Goal: Task Accomplishment & Management: Use online tool/utility

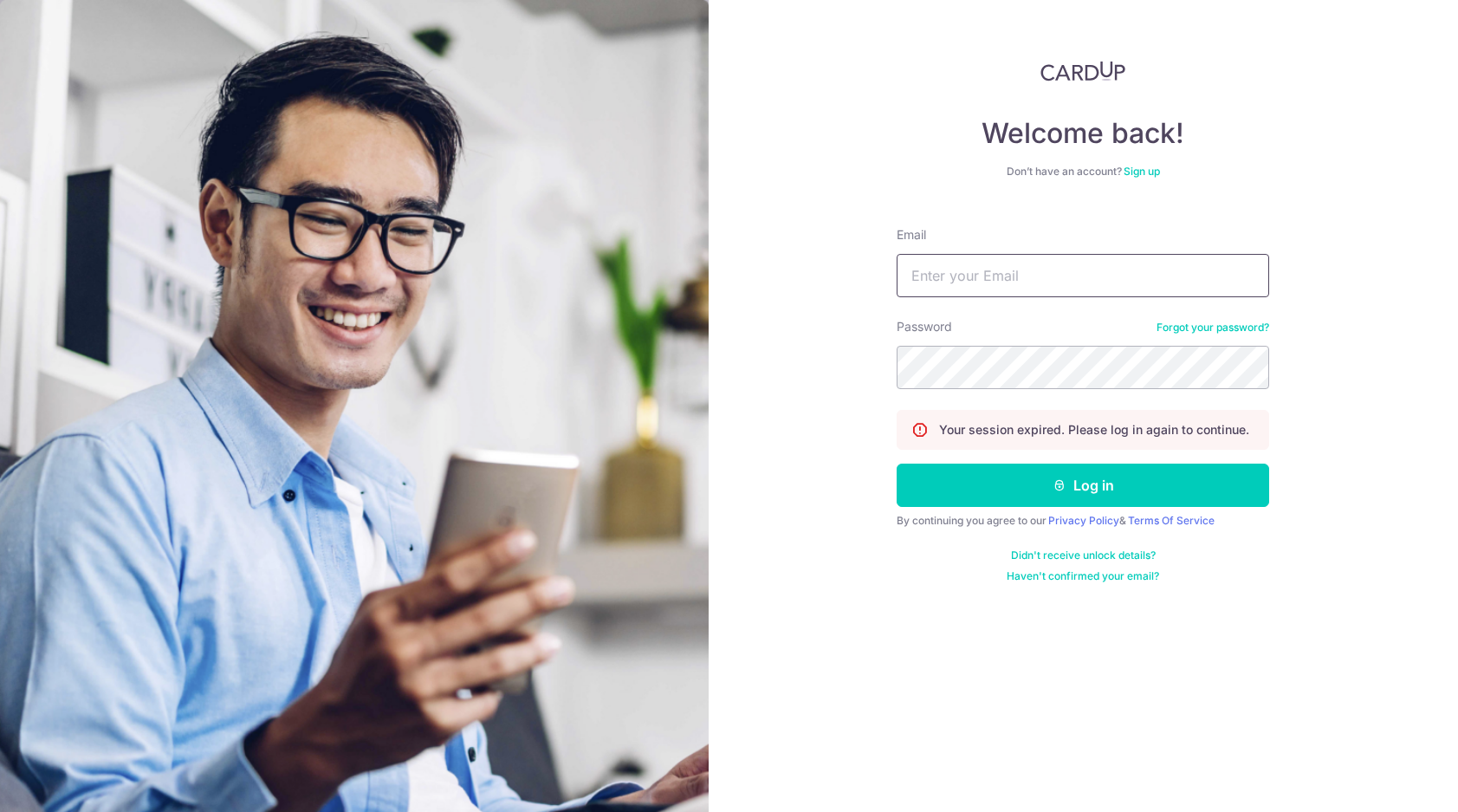
type input "[PERSON_NAME][EMAIL_ADDRESS][DOMAIN_NAME]"
click at [1083, 485] on button "Log in" at bounding box center [1082, 485] width 373 height 43
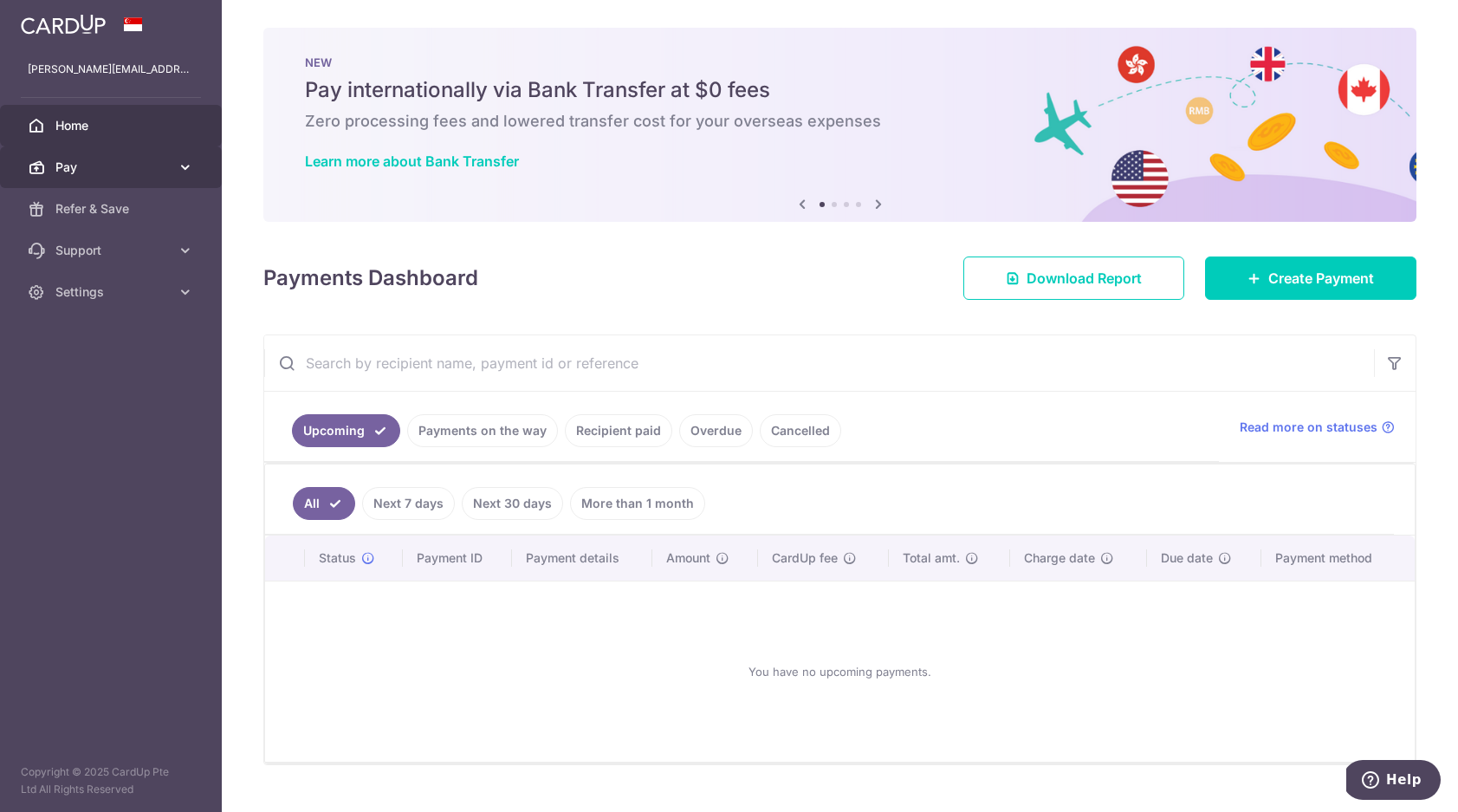
click at [184, 162] on icon at bounding box center [185, 167] width 18 height 18
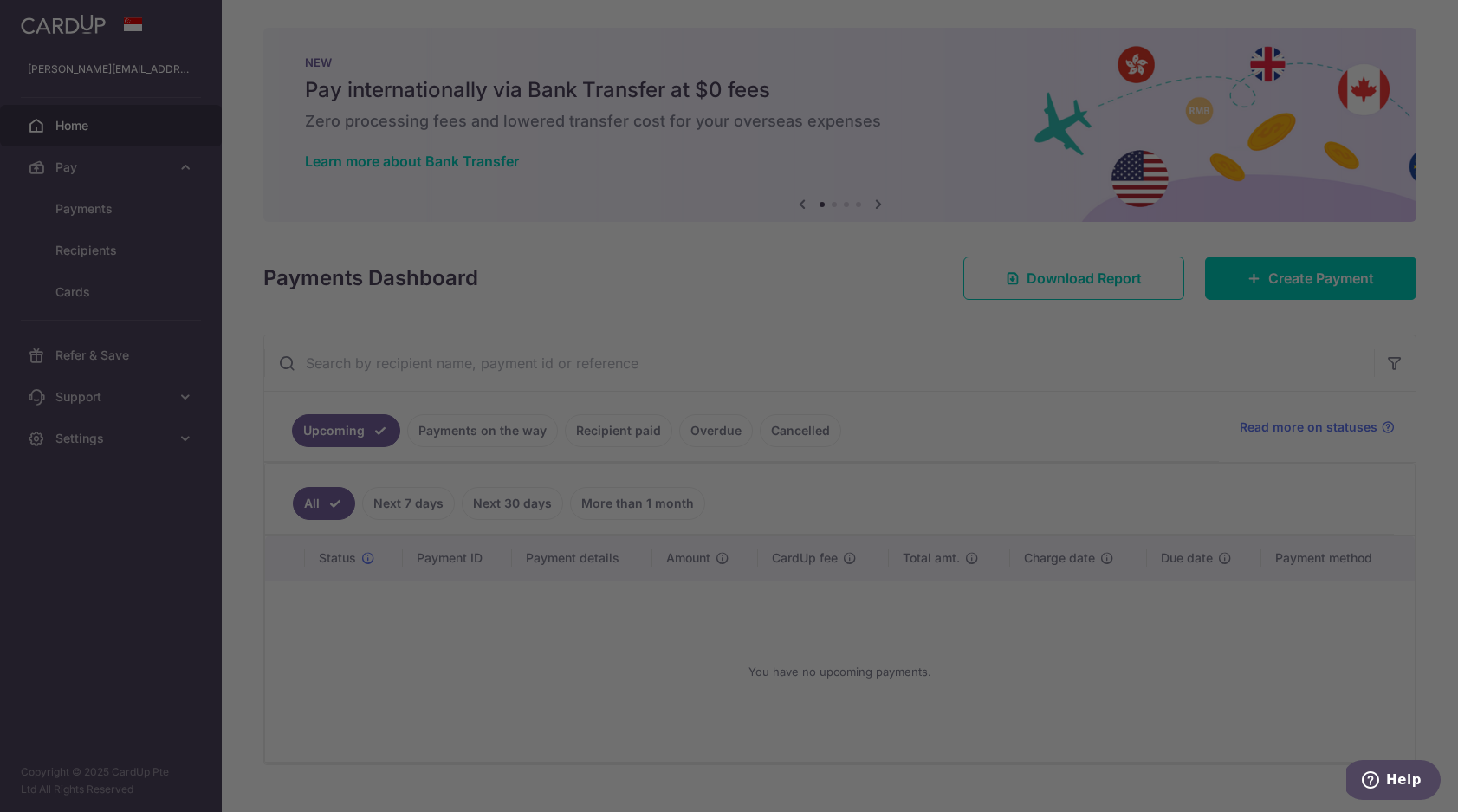
click at [164, 203] on div at bounding box center [736, 409] width 1473 height 819
click at [160, 204] on div at bounding box center [736, 409] width 1473 height 819
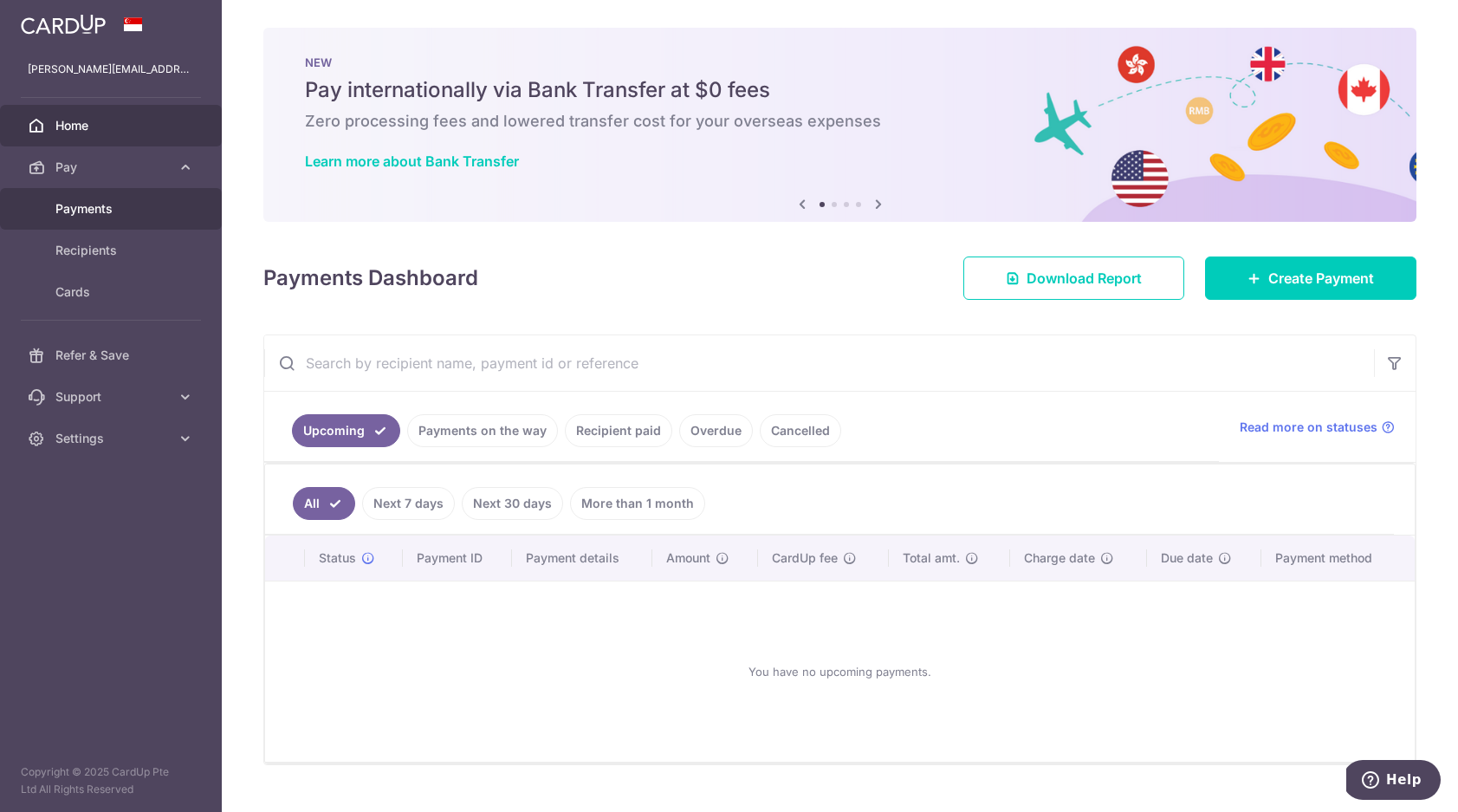
click at [171, 205] on link "Payments" at bounding box center [110, 208] width 222 height 41
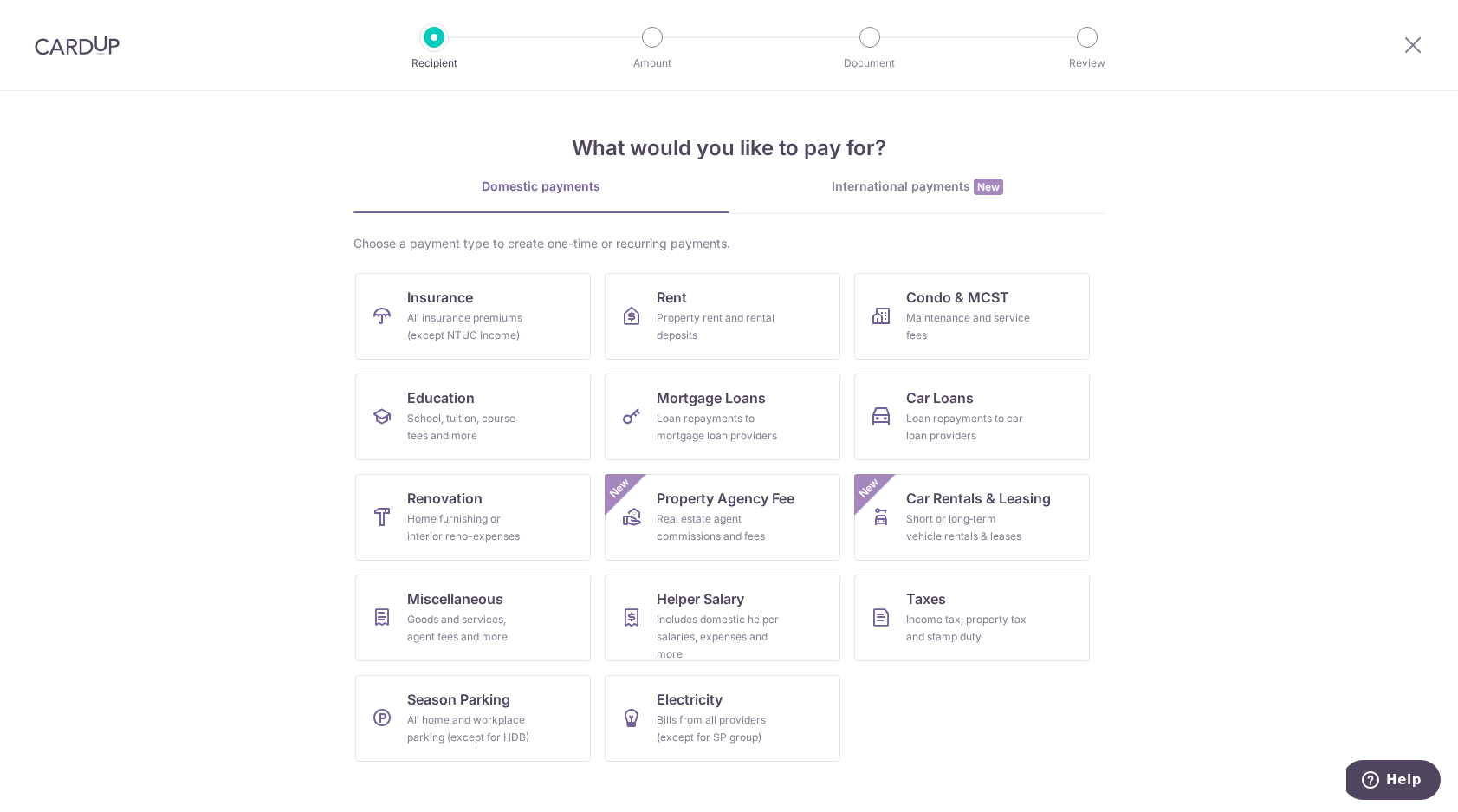
click at [921, 195] on div "International payments New" at bounding box center [918, 186] width 376 height 18
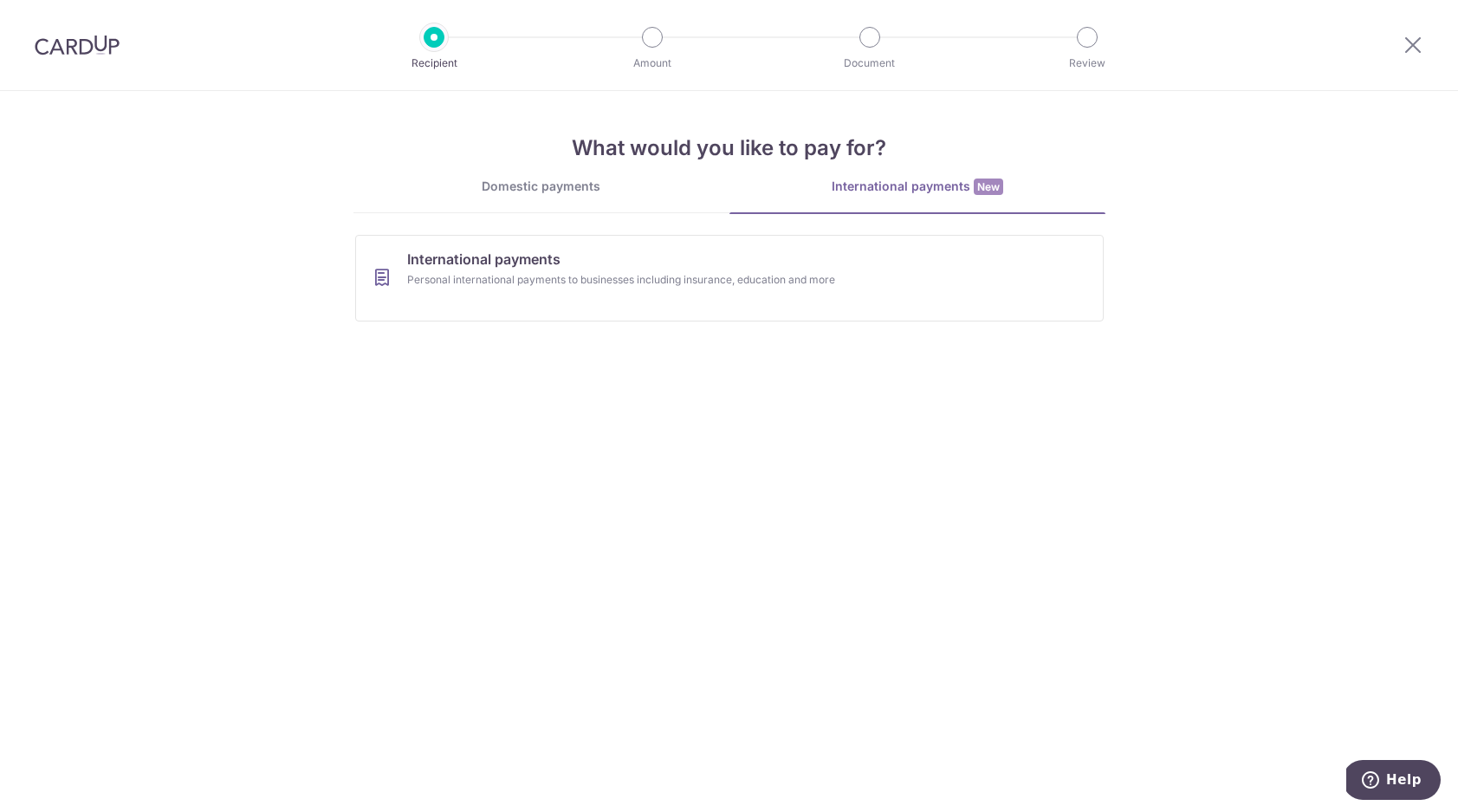
click at [623, 193] on div "Domestic payments" at bounding box center [541, 186] width 376 height 18
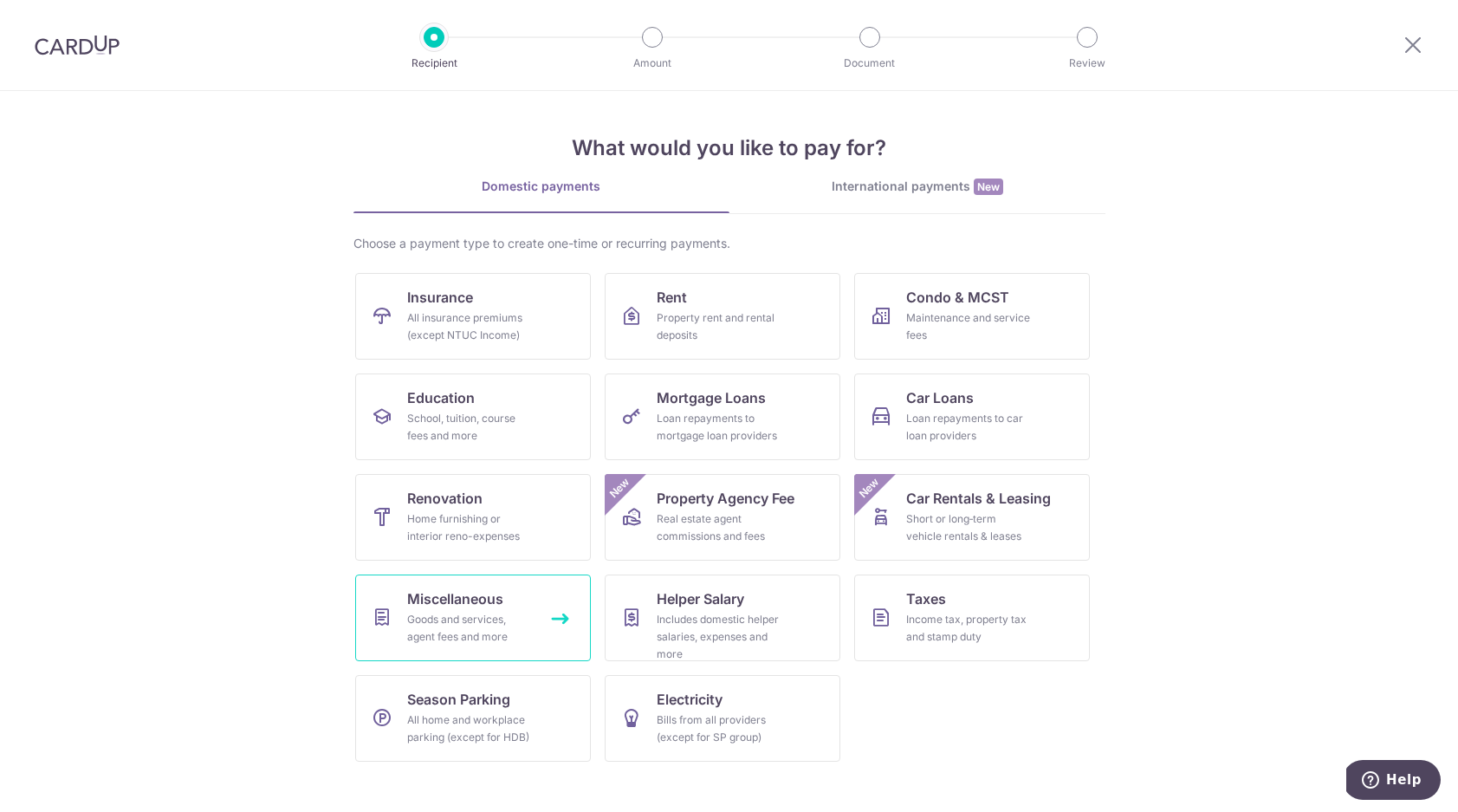
click at [392, 613] on icon at bounding box center [382, 618] width 21 height 21
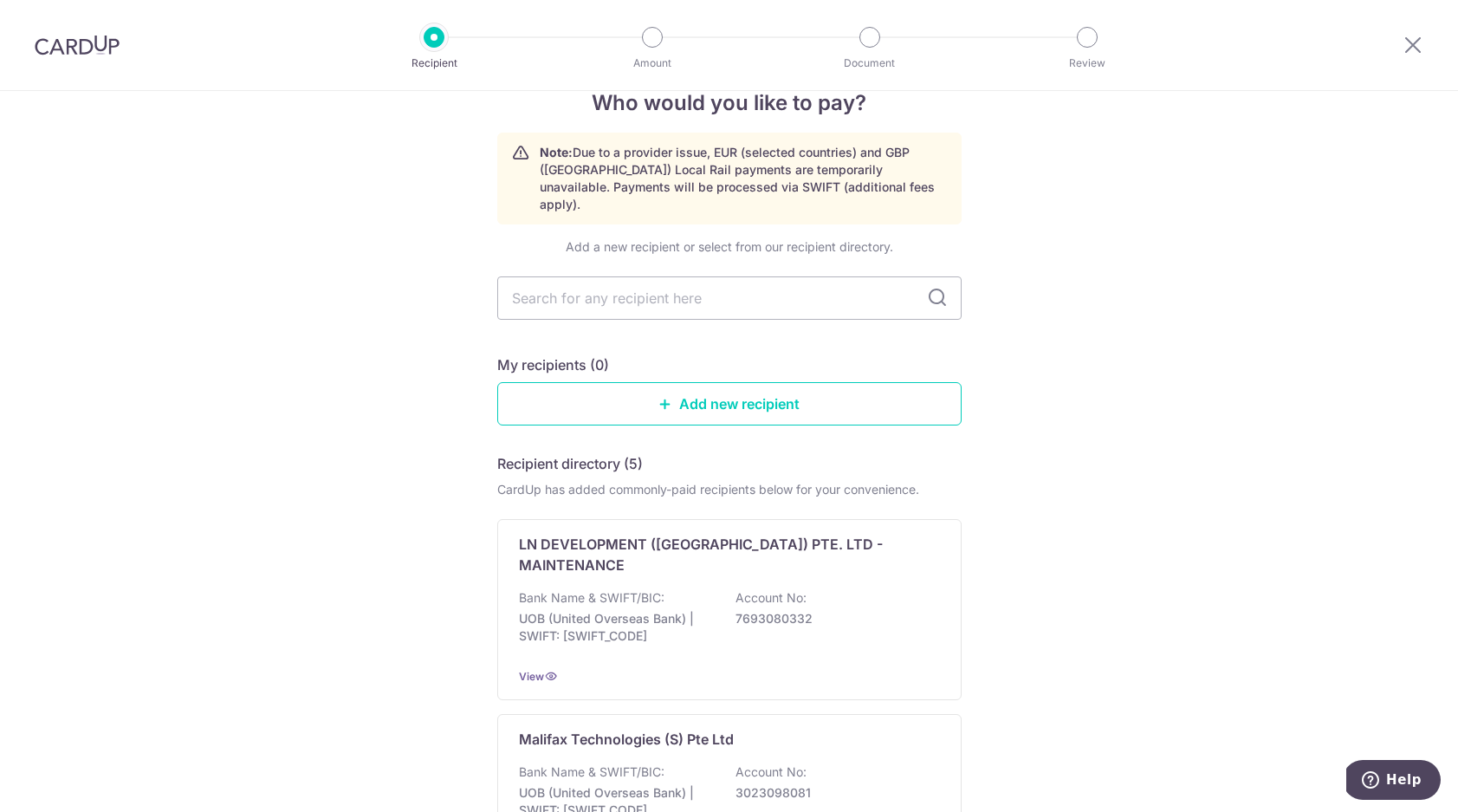
scroll to position [42, 0]
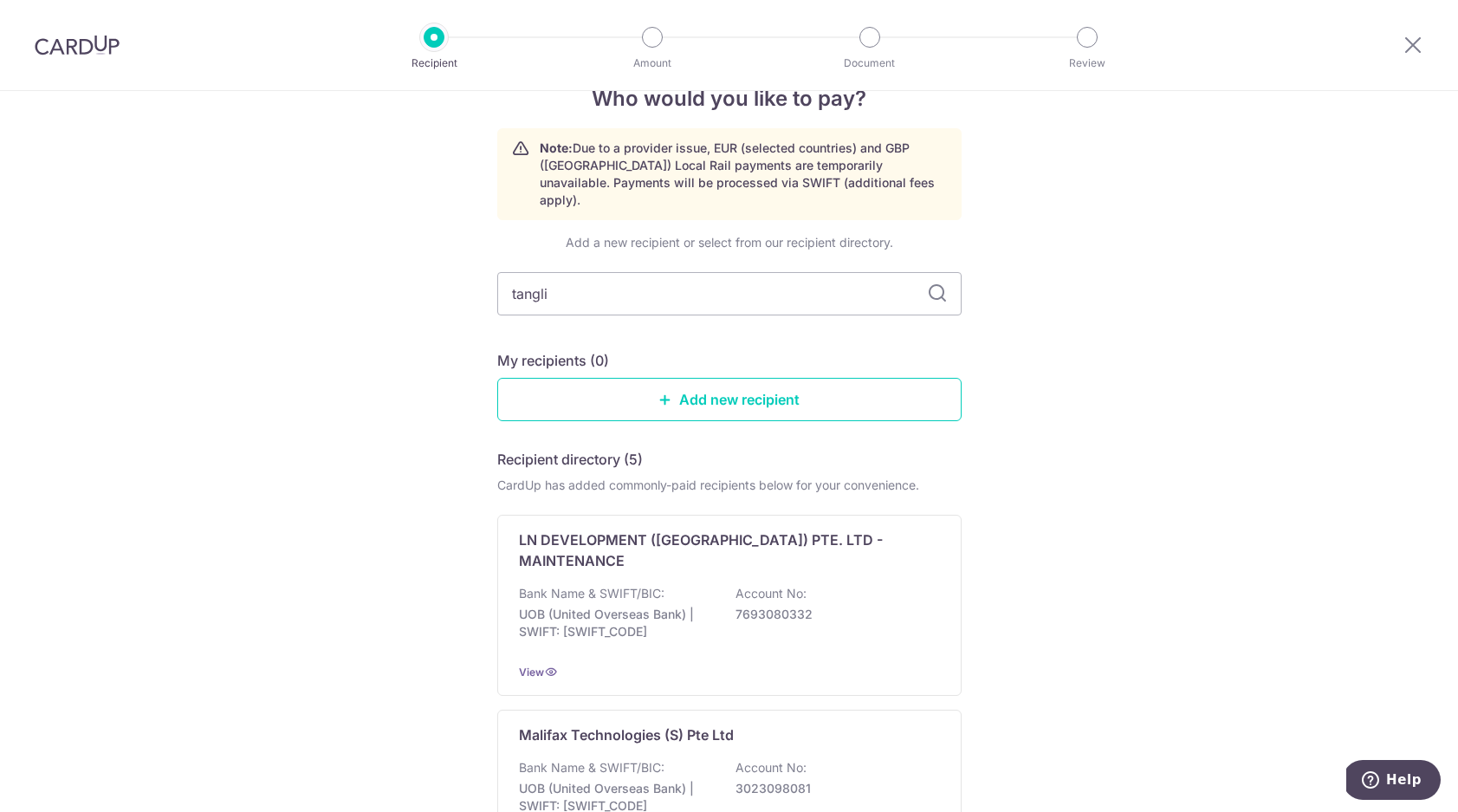
type input "tanglin"
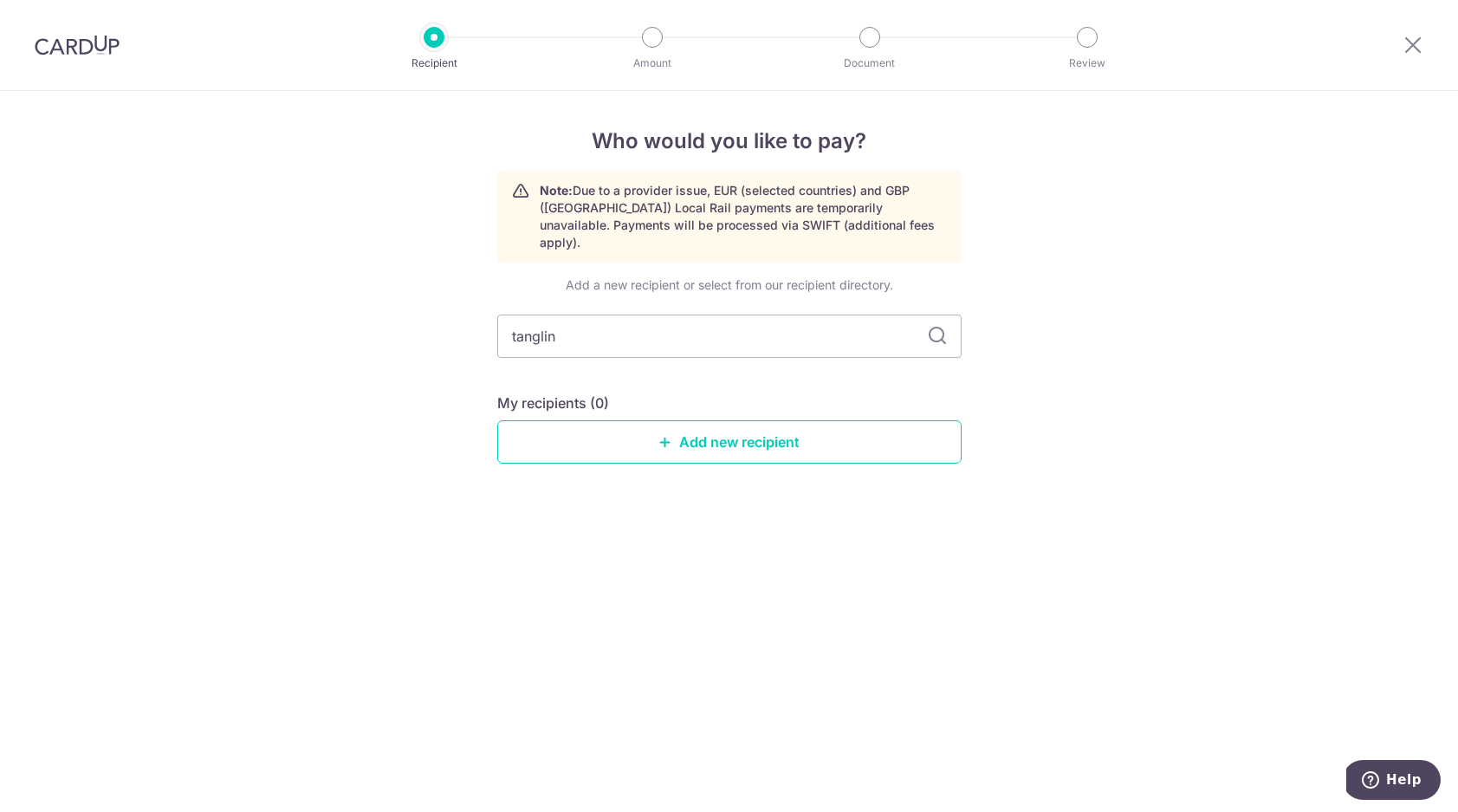
click at [325, 584] on div "Who would you like to pay? Note: Due to a provider issue, EUR (selected countri…" at bounding box center [729, 450] width 1458 height 720
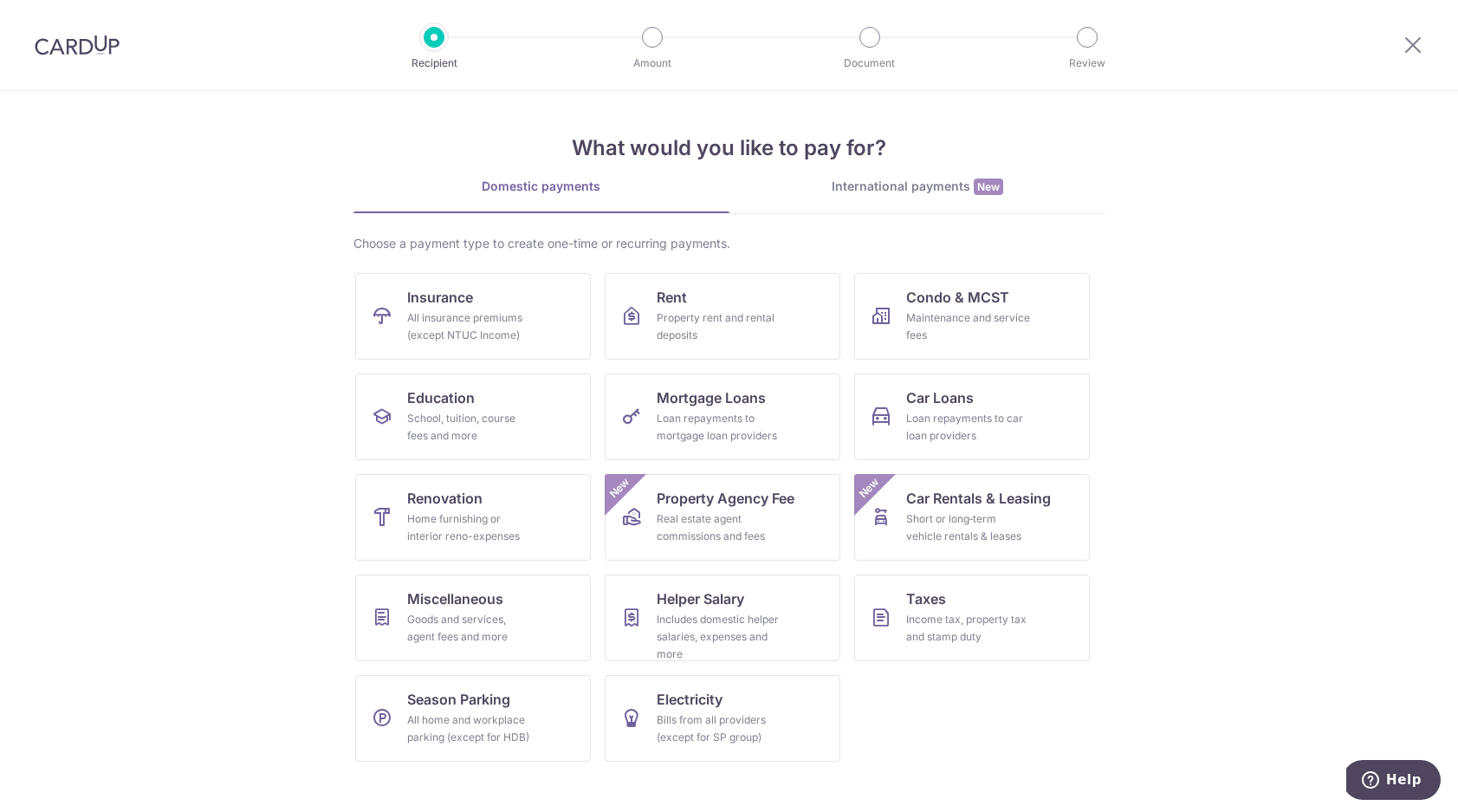
click at [207, 240] on section "What would you like to pay for? Domestic payments International payments New Ch…" at bounding box center [729, 450] width 1458 height 720
